Goal: Information Seeking & Learning: Learn about a topic

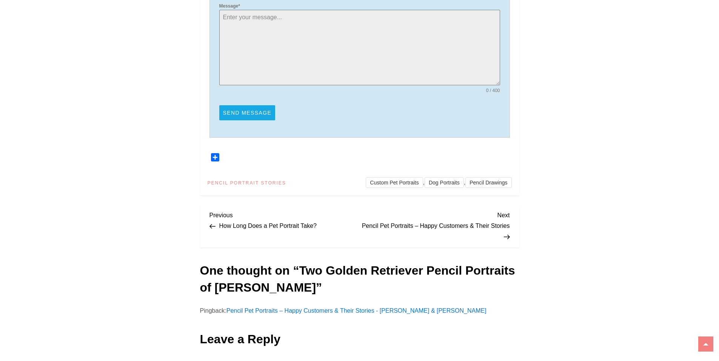
scroll to position [3161, 0]
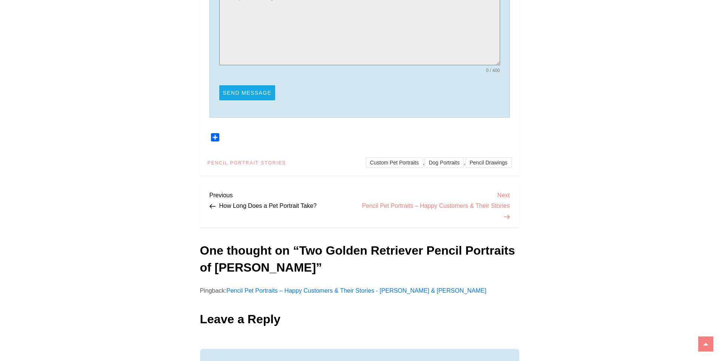
click at [506, 190] on span "Next" at bounding box center [435, 195] width 150 height 11
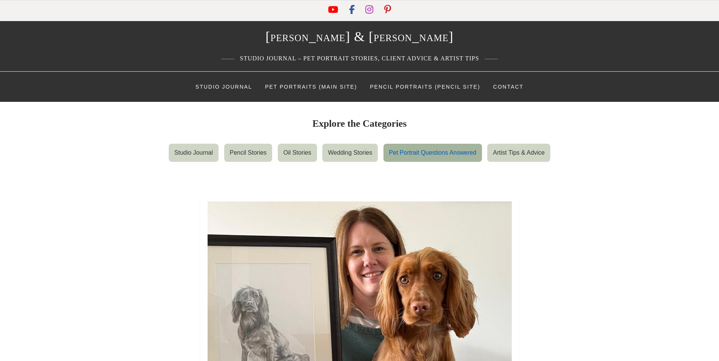
click at [443, 153] on link "Pet Portrait Questions Answered" at bounding box center [432, 153] width 99 height 18
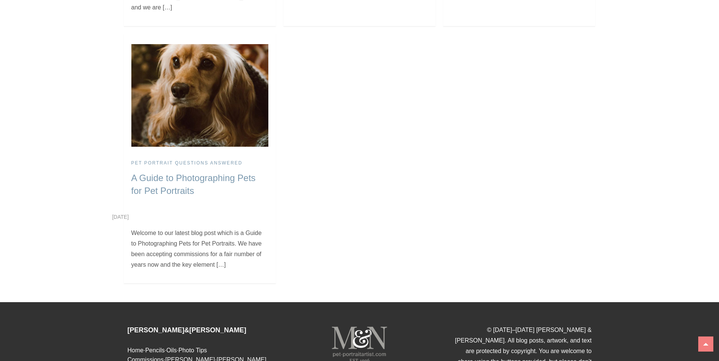
scroll to position [781, 0]
